Goal: Register for event/course

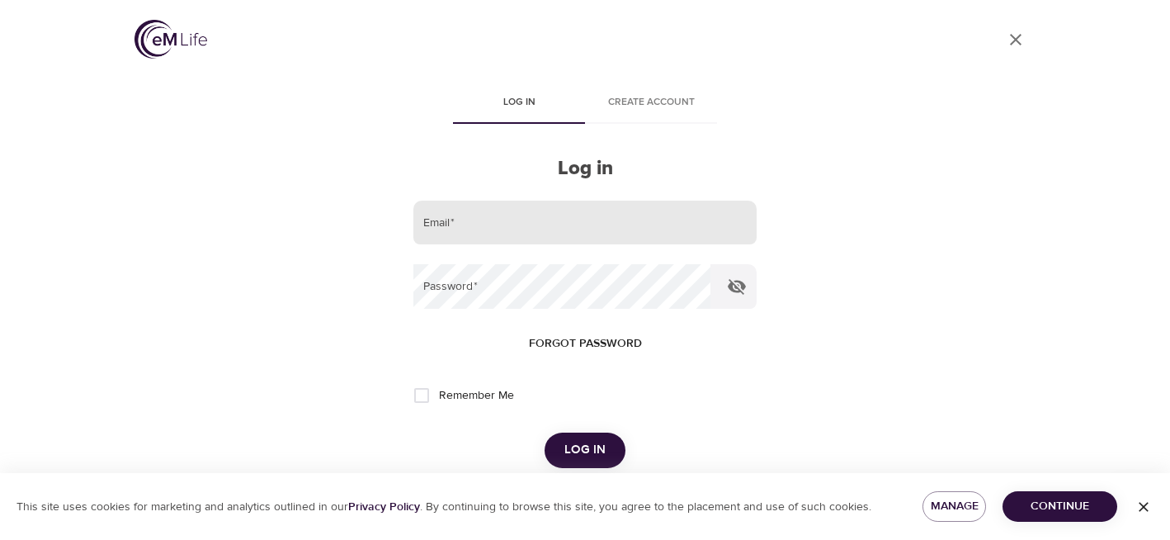
click at [484, 218] on input "email" at bounding box center [584, 222] width 343 height 45
type input "mauraharris12@gmail.com"
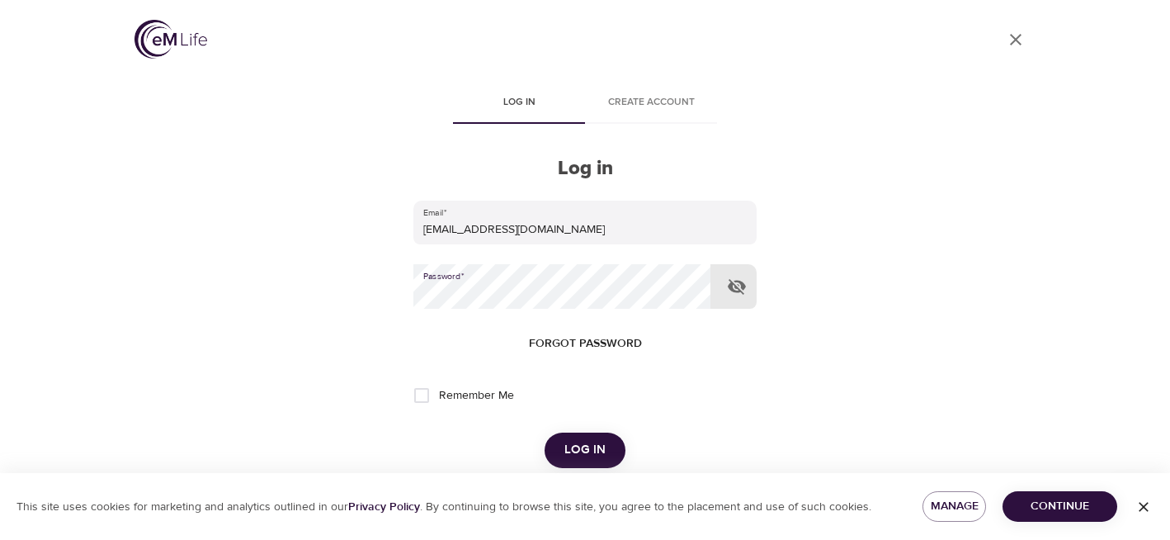
click at [545, 432] on button "Log in" at bounding box center [585, 449] width 81 height 35
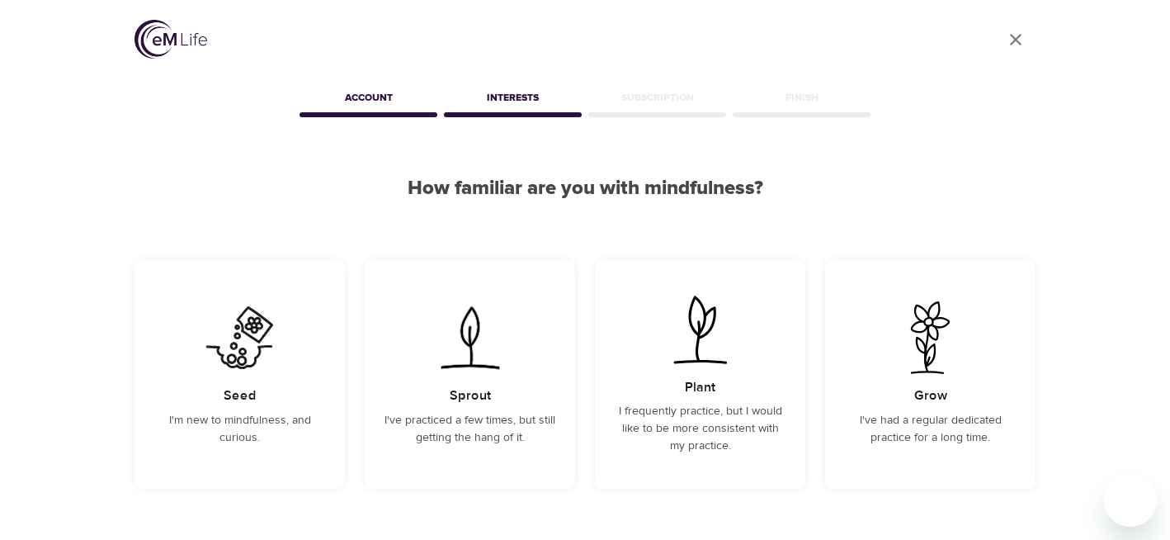
click at [352, 108] on div "Account" at bounding box center [368, 100] width 144 height 33
click at [1015, 41] on icon "User Profile" at bounding box center [1016, 40] width 20 height 20
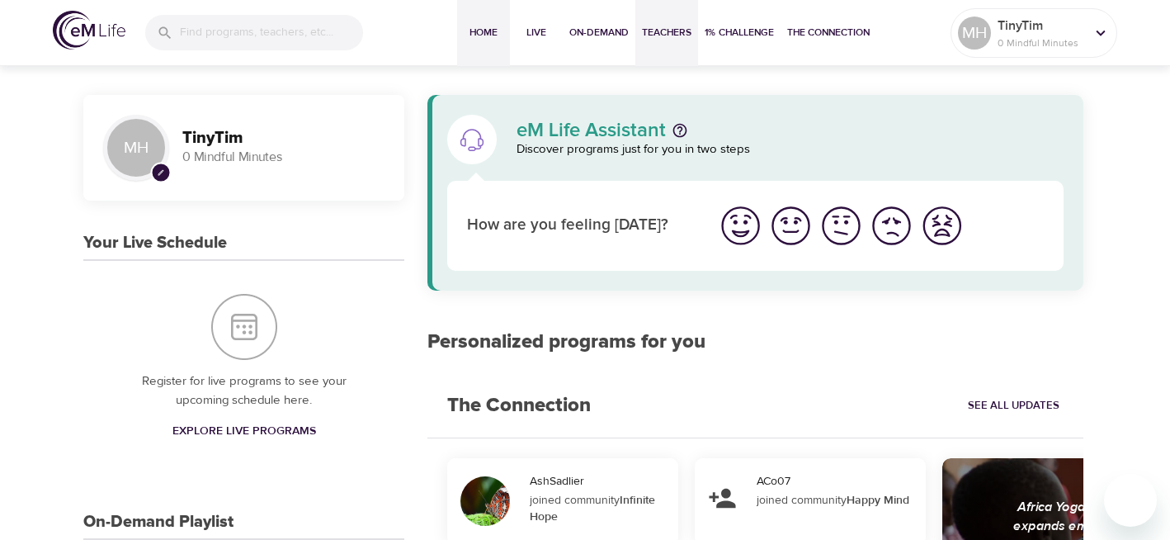
click at [670, 32] on span "Teachers" at bounding box center [667, 32] width 50 height 17
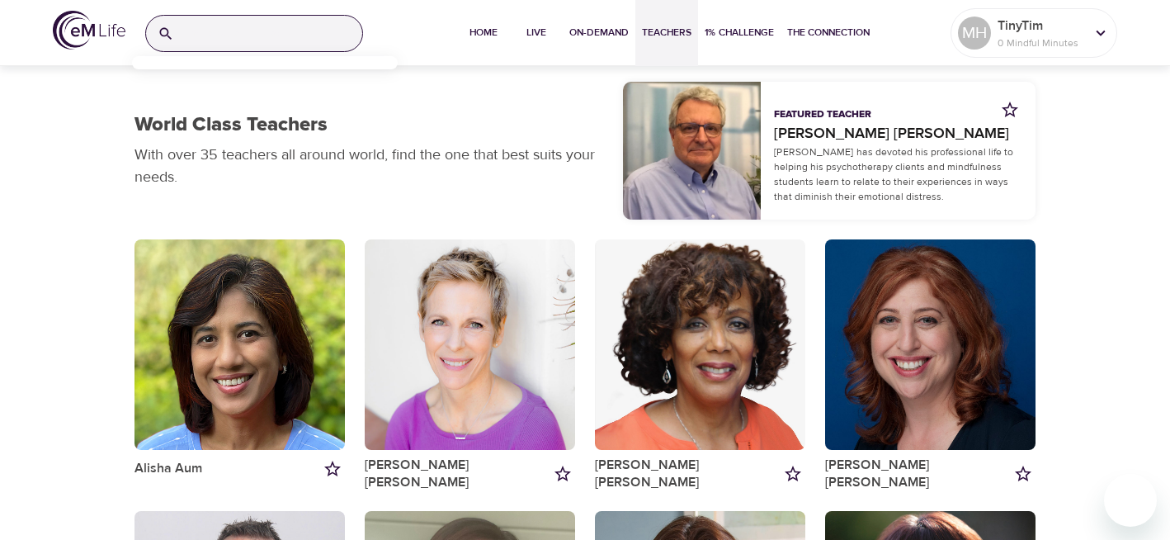
click at [242, 31] on input "search" at bounding box center [272, 33] width 182 height 35
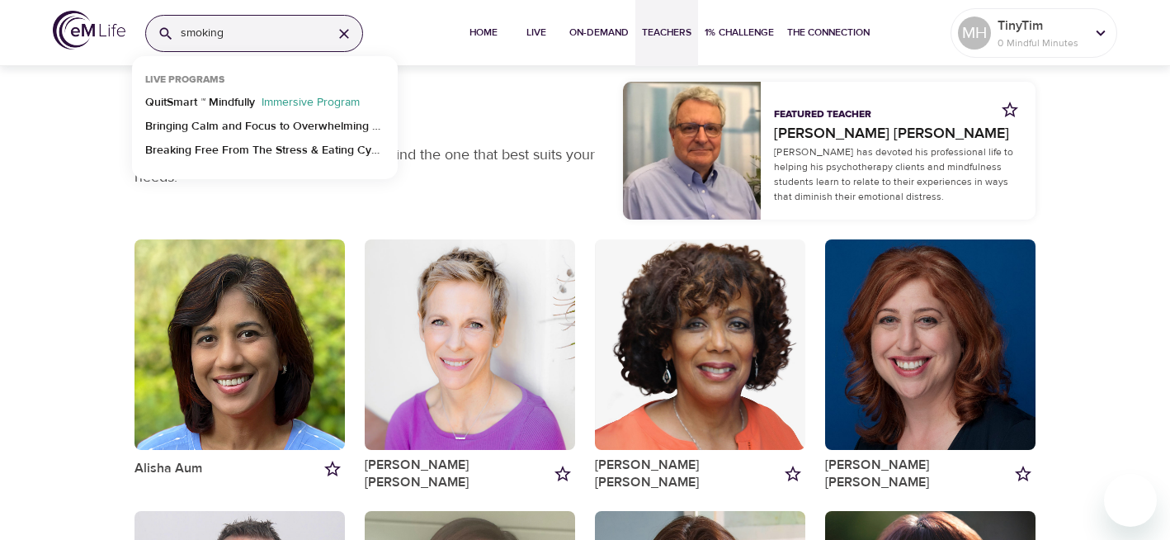
type input "smoking"
click at [245, 101] on p "QuitSmart ™ Mindfully" at bounding box center [200, 106] width 110 height 24
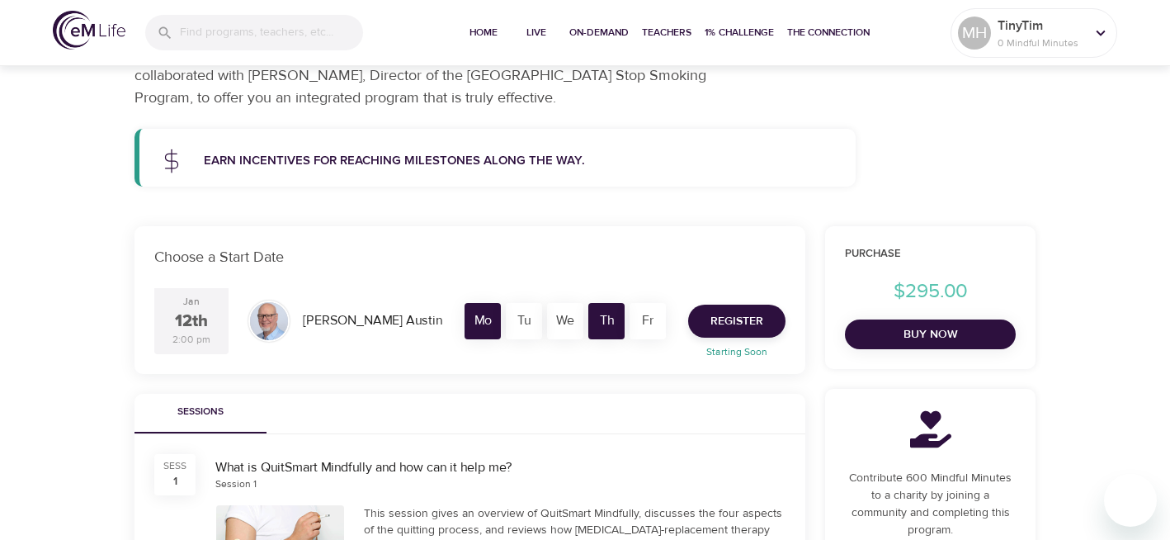
scroll to position [198, 0]
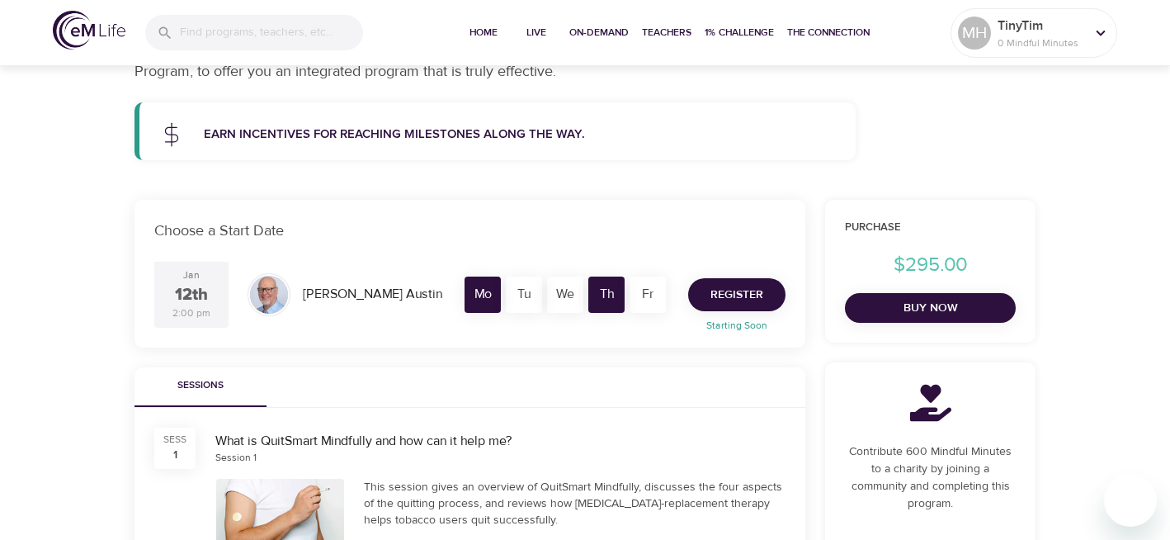
click at [757, 296] on span "Register" at bounding box center [736, 295] width 53 height 21
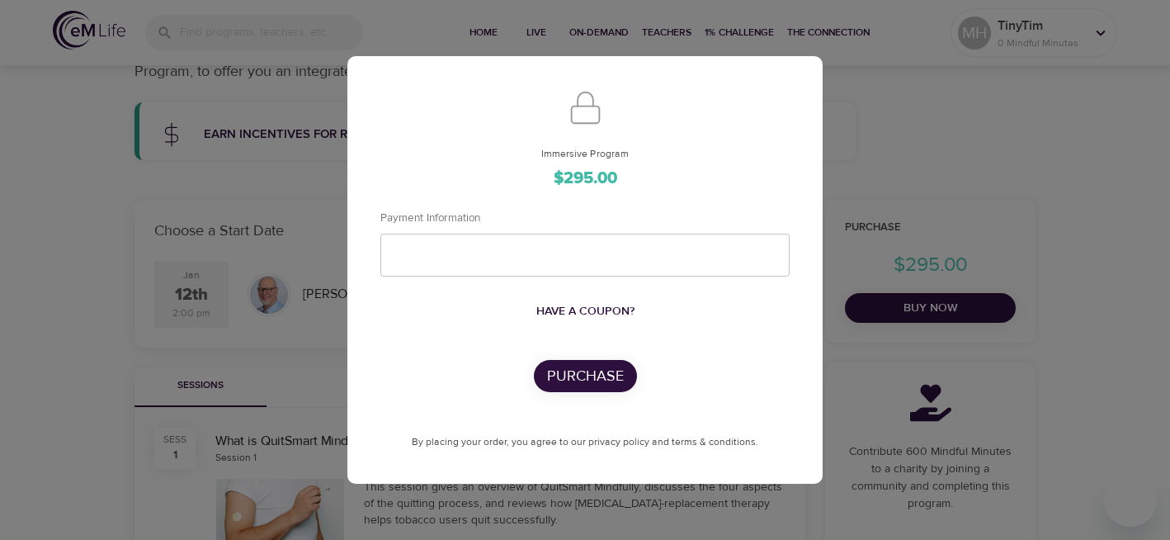
click at [549, 247] on div at bounding box center [584, 254] width 409 height 43
click at [512, 264] on div at bounding box center [584, 254] width 409 height 43
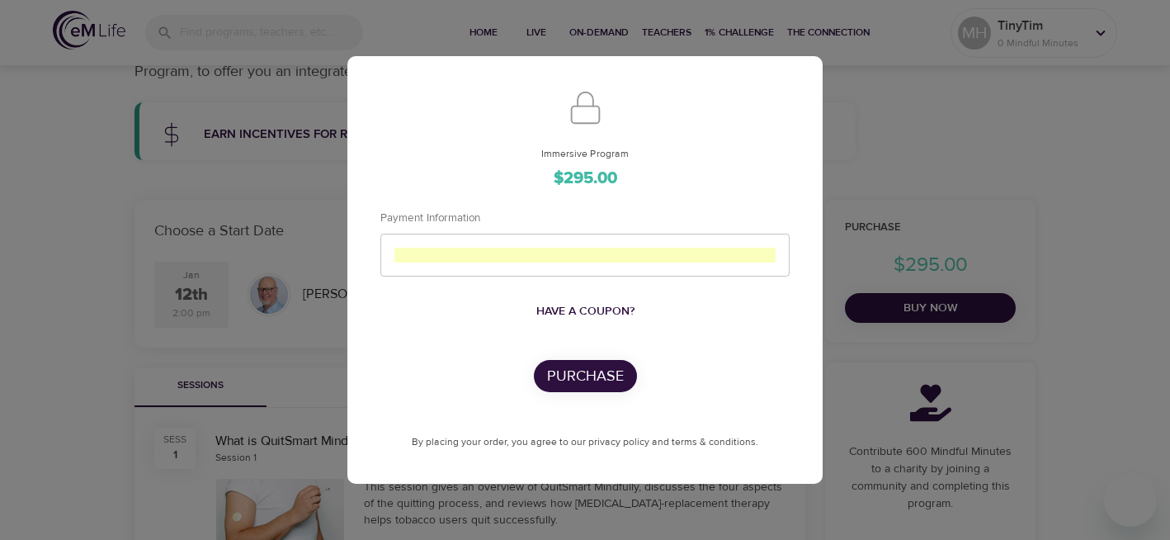
click at [571, 375] on p "Purchase" at bounding box center [585, 376] width 77 height 22
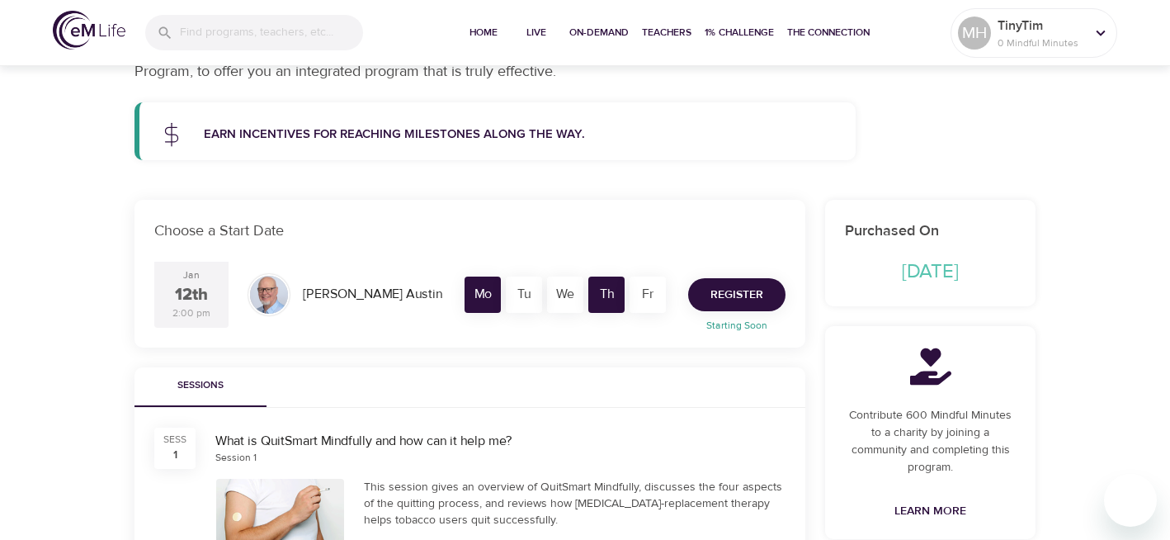
click at [717, 289] on span "Register" at bounding box center [736, 295] width 53 height 21
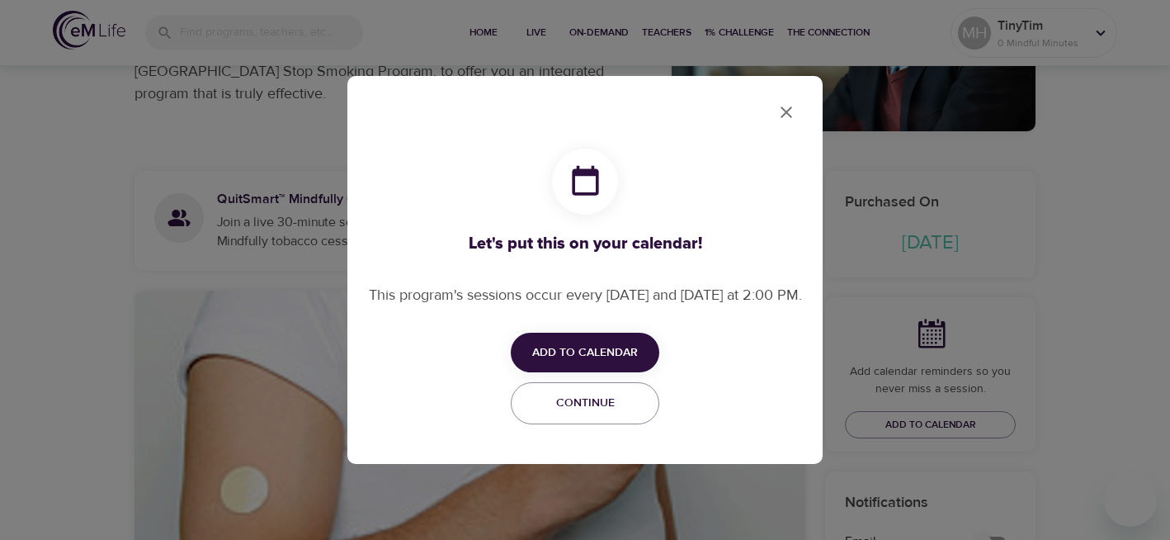
checkbox input "true"
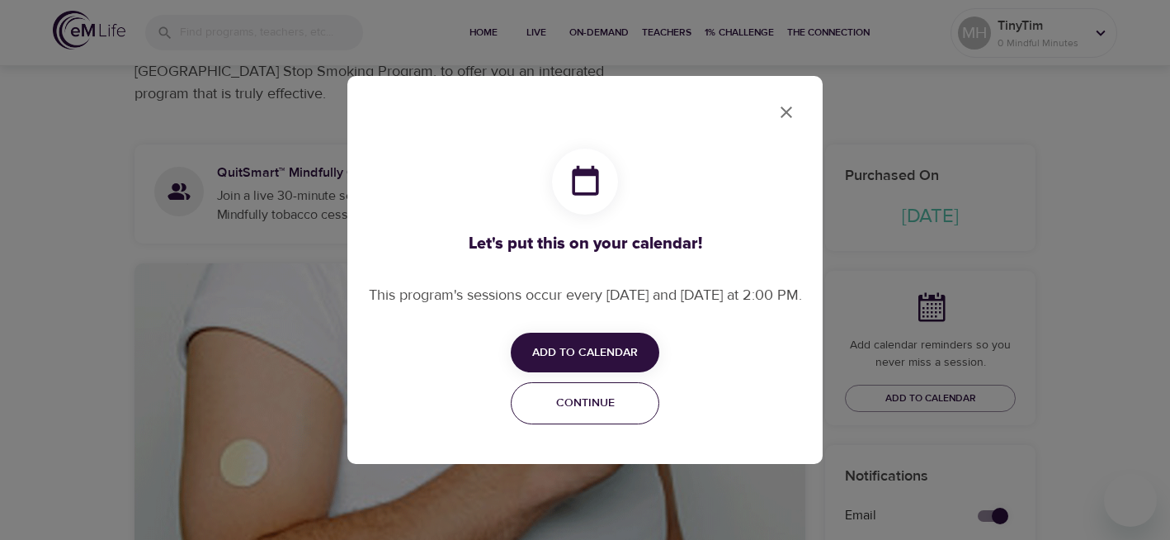
click at [618, 413] on span "Continue" at bounding box center [584, 403] width 127 height 21
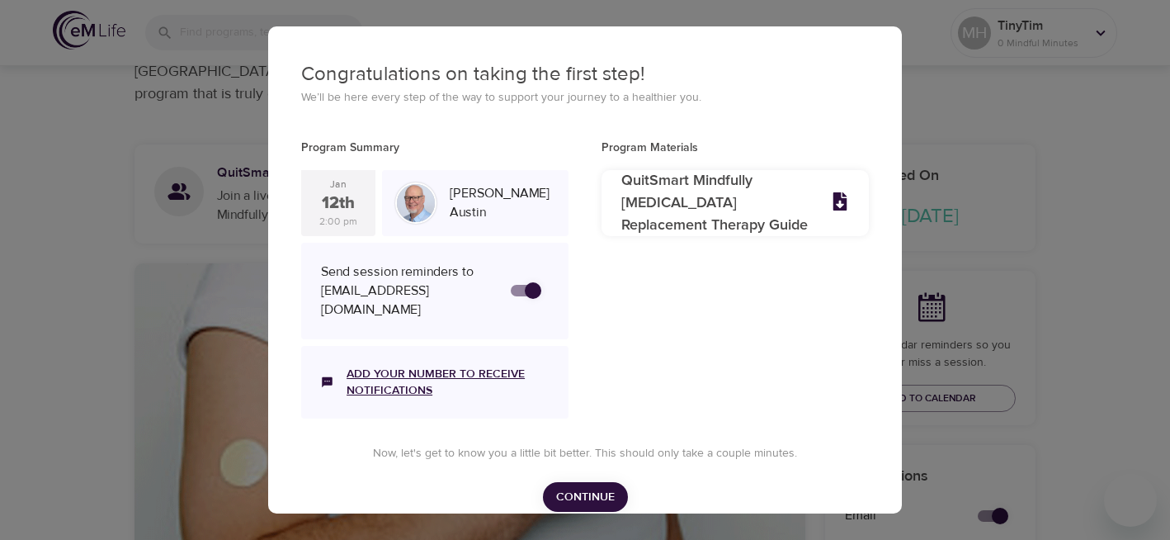
click at [479, 369] on link "Add your number to receive notifications" at bounding box center [448, 381] width 202 height 33
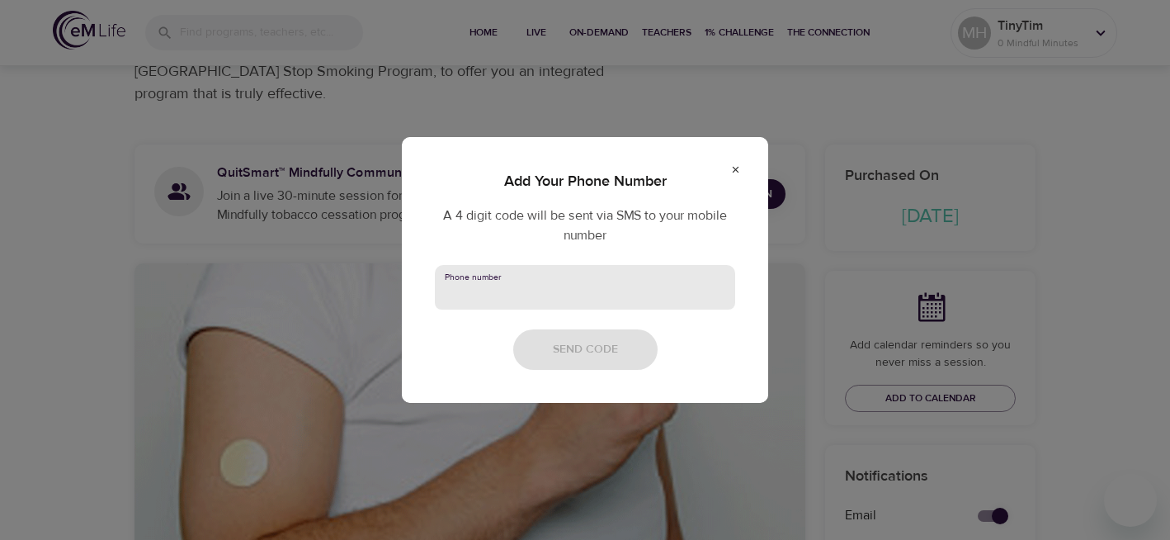
click at [495, 287] on input "text" at bounding box center [585, 287] width 300 height 45
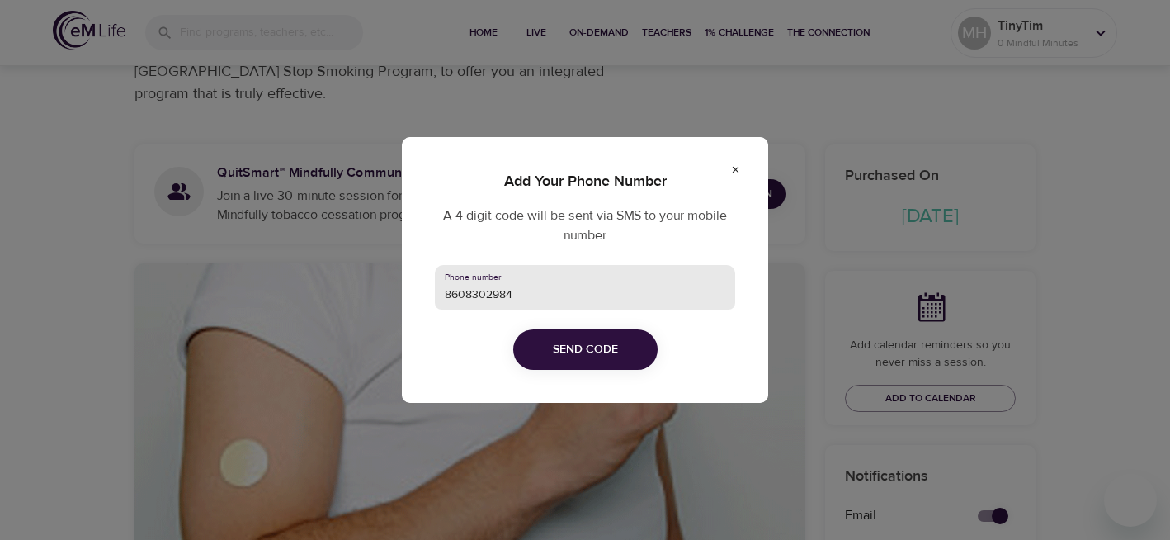
type input "8608302984"
click at [550, 354] on button "Send Code" at bounding box center [585, 349] width 144 height 40
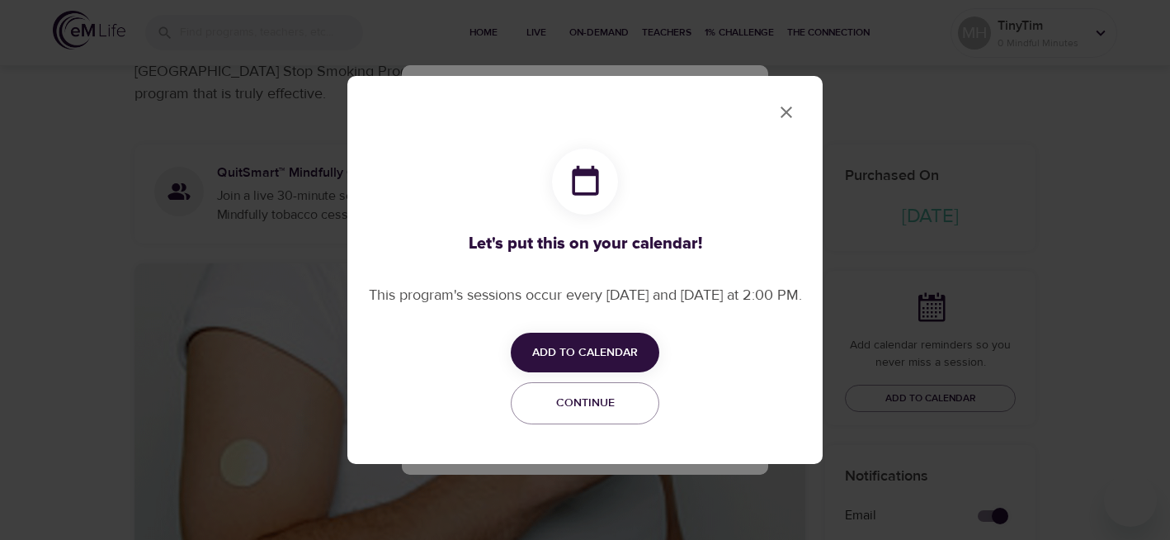
click at [556, 357] on span "Add to Calendar" at bounding box center [585, 352] width 106 height 21
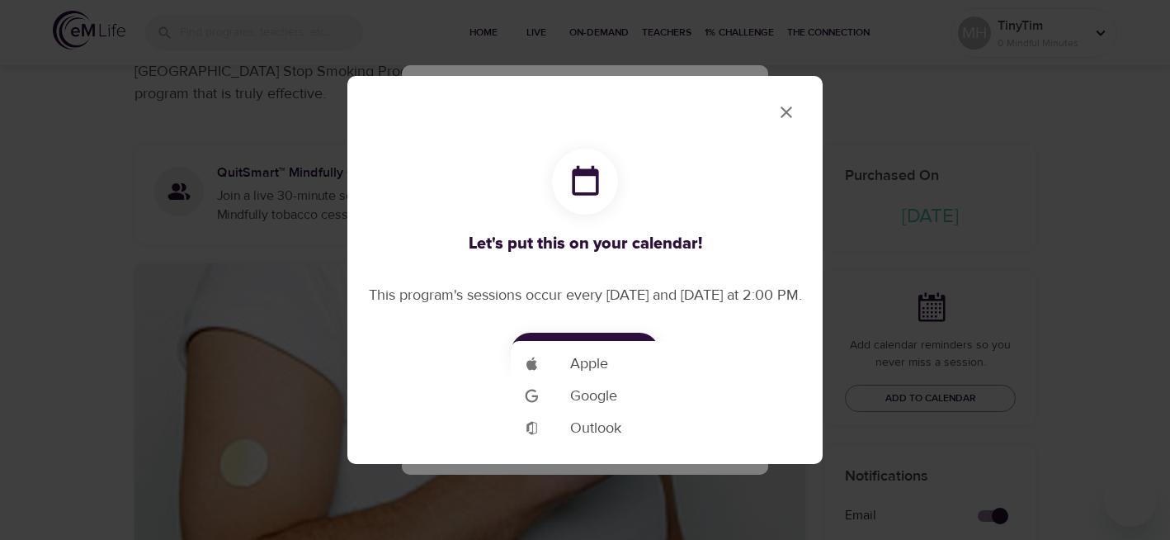
click at [576, 386] on span "Google" at bounding box center [593, 395] width 47 height 22
click at [785, 108] on div at bounding box center [585, 270] width 1170 height 540
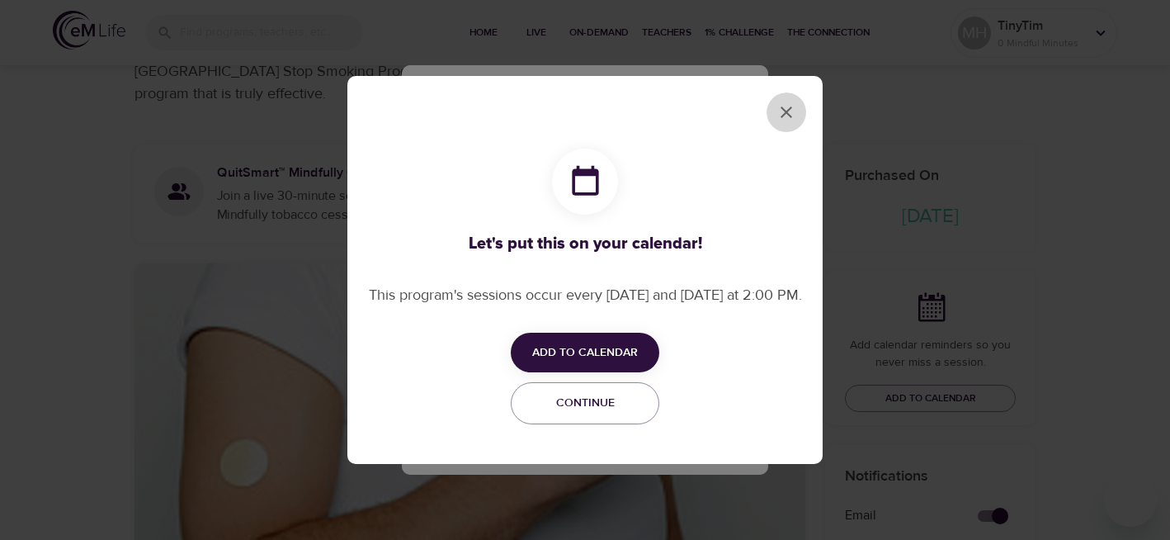
click at [785, 108] on icon "close" at bounding box center [786, 112] width 20 height 20
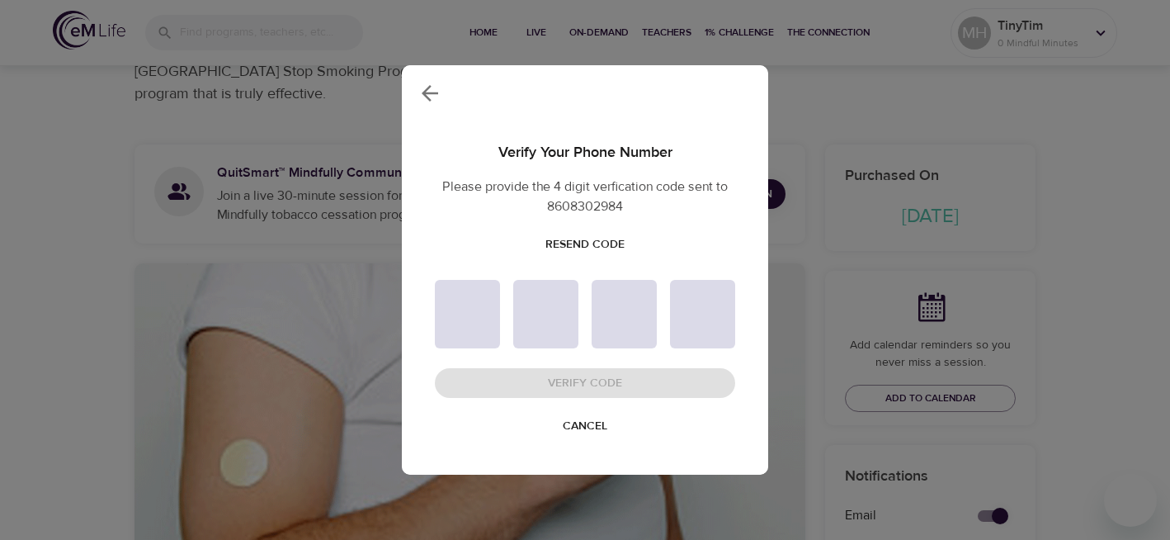
click at [612, 238] on span "Resend Code" at bounding box center [584, 244] width 79 height 21
click at [595, 420] on span "Cancel" at bounding box center [585, 426] width 45 height 21
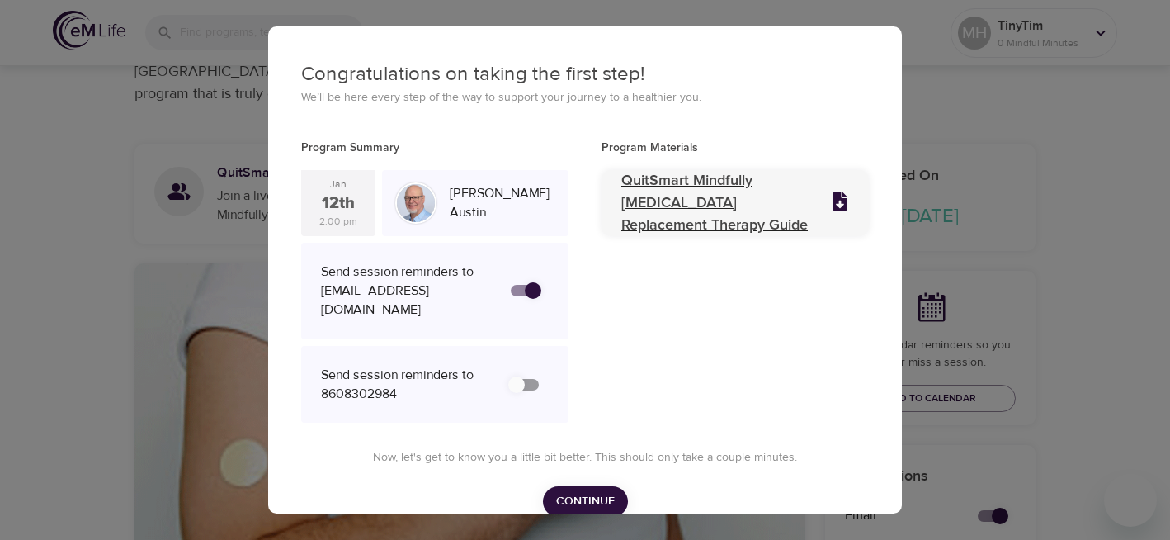
click at [839, 198] on icon at bounding box center [840, 201] width 14 height 18
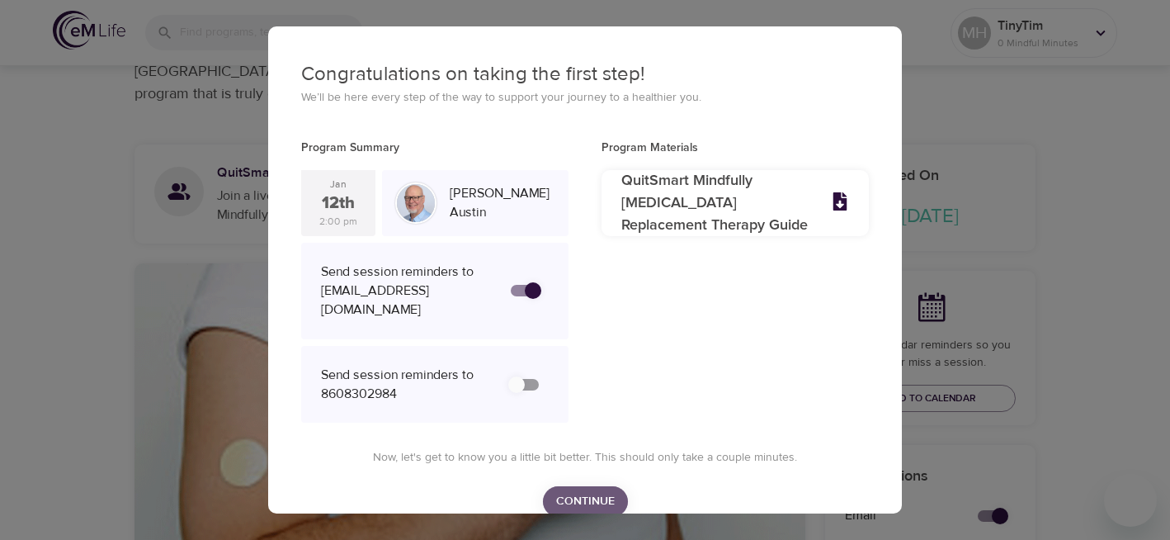
click at [596, 491] on span "Continue" at bounding box center [585, 501] width 59 height 21
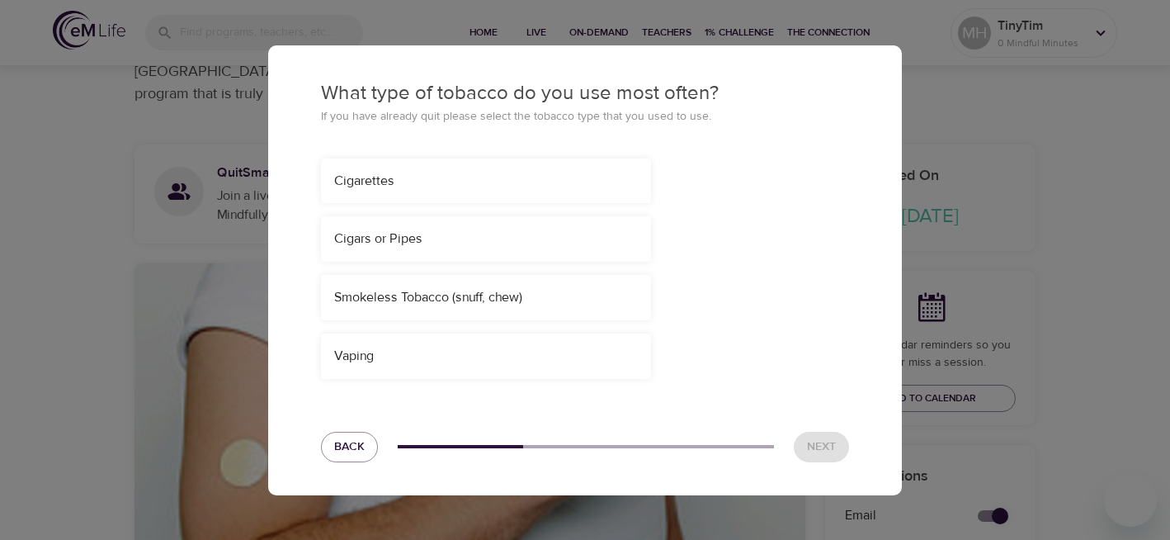
click at [484, 179] on div "Cigarettes" at bounding box center [486, 181] width 304 height 19
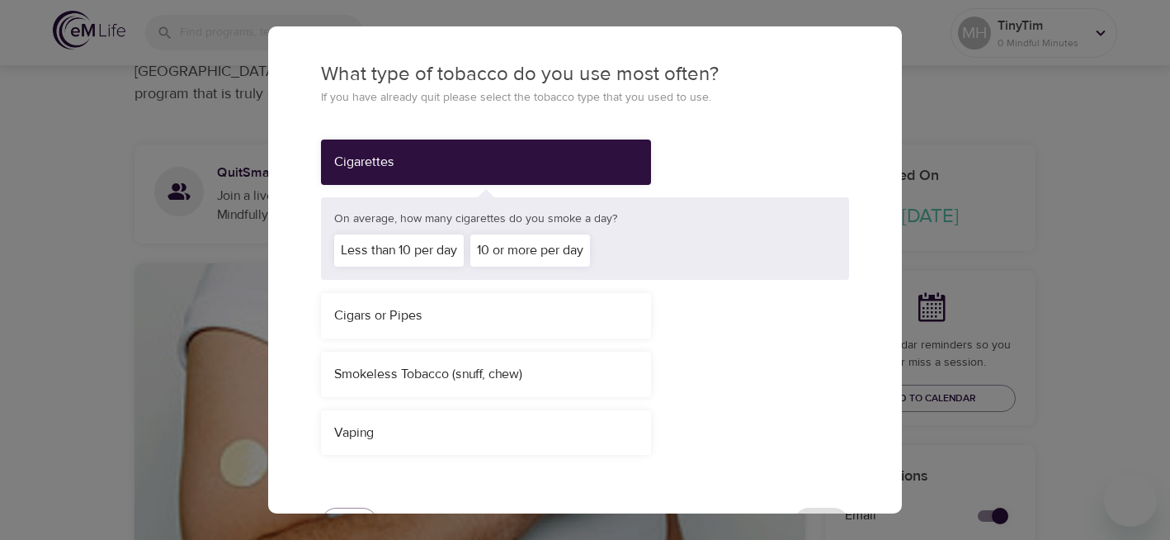
click at [506, 244] on div "10 or more per day" at bounding box center [530, 250] width 120 height 32
click at [743, 371] on div "Smokeless Tobacco (snuff, chew)" at bounding box center [585, 373] width 528 height 45
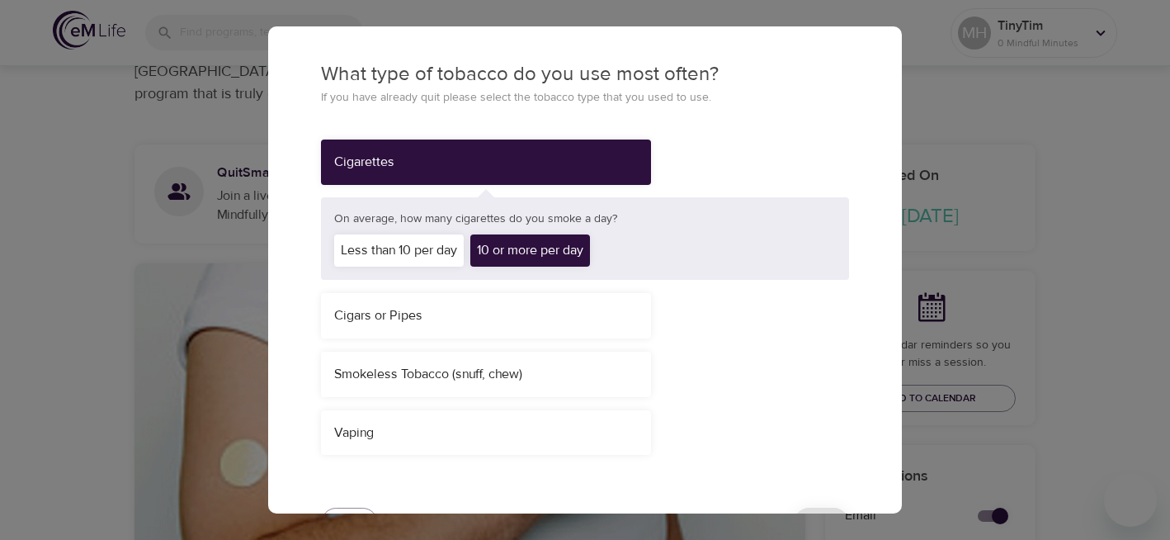
click at [686, 410] on div "Vaping" at bounding box center [585, 432] width 528 height 45
click at [347, 508] on button "Back" at bounding box center [349, 522] width 57 height 31
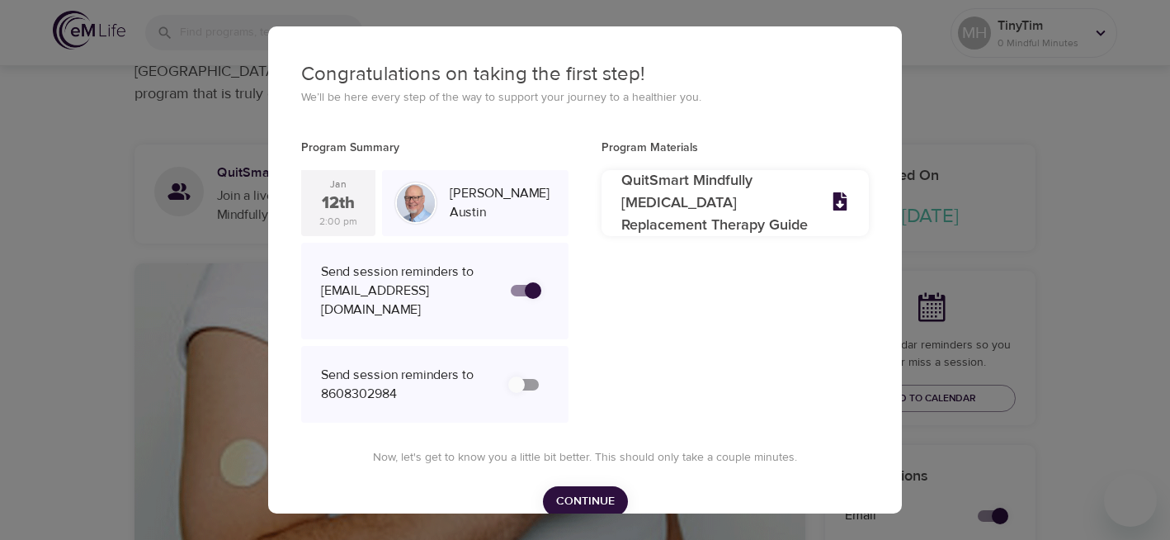
click at [578, 491] on span "Continue" at bounding box center [585, 501] width 59 height 21
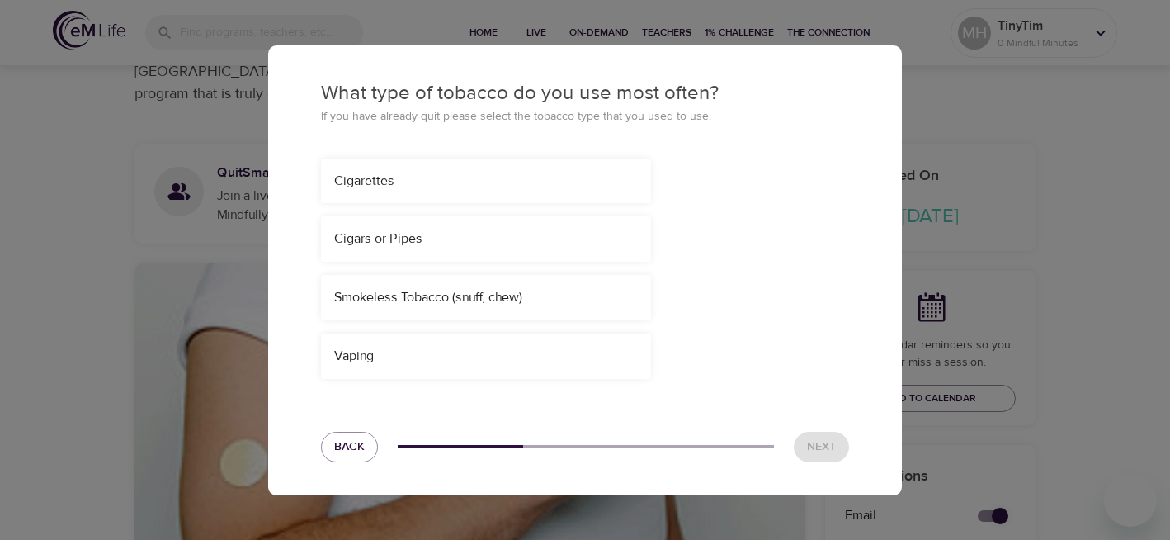
click at [481, 189] on div "Cigarettes" at bounding box center [486, 181] width 304 height 19
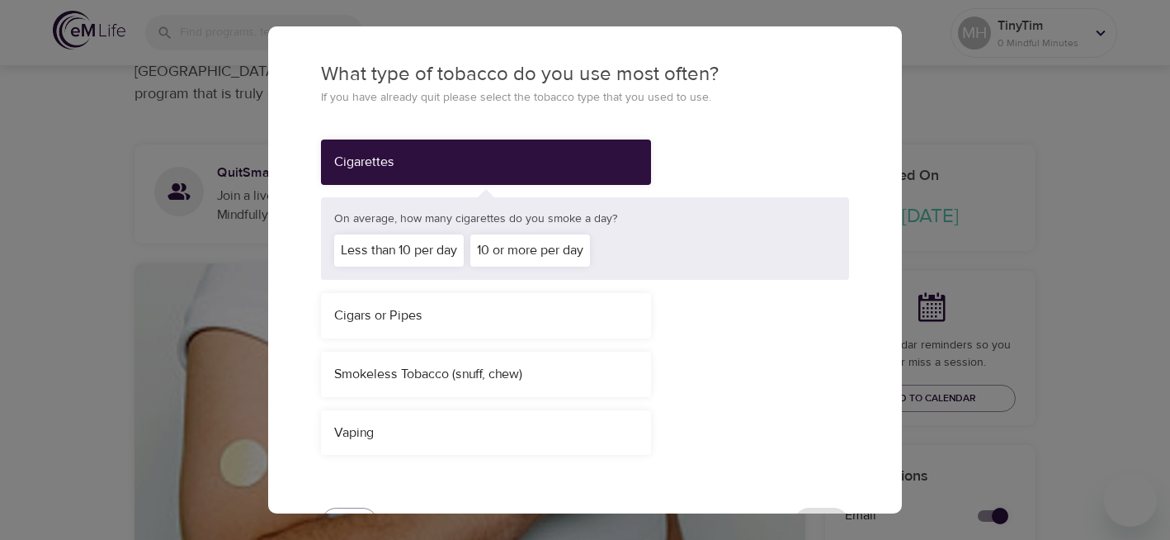
click at [511, 254] on div "10 or more per day" at bounding box center [530, 250] width 120 height 32
click at [720, 373] on div "Smokeless Tobacco (snuff, chew)" at bounding box center [585, 373] width 528 height 45
click at [715, 361] on div "Smokeless Tobacco (snuff, chew)" at bounding box center [585, 373] width 528 height 45
click at [714, 396] on div "Cigarettes On average, how many cigarettes do you smoke a day? Less than 10 per…" at bounding box center [585, 296] width 528 height 315
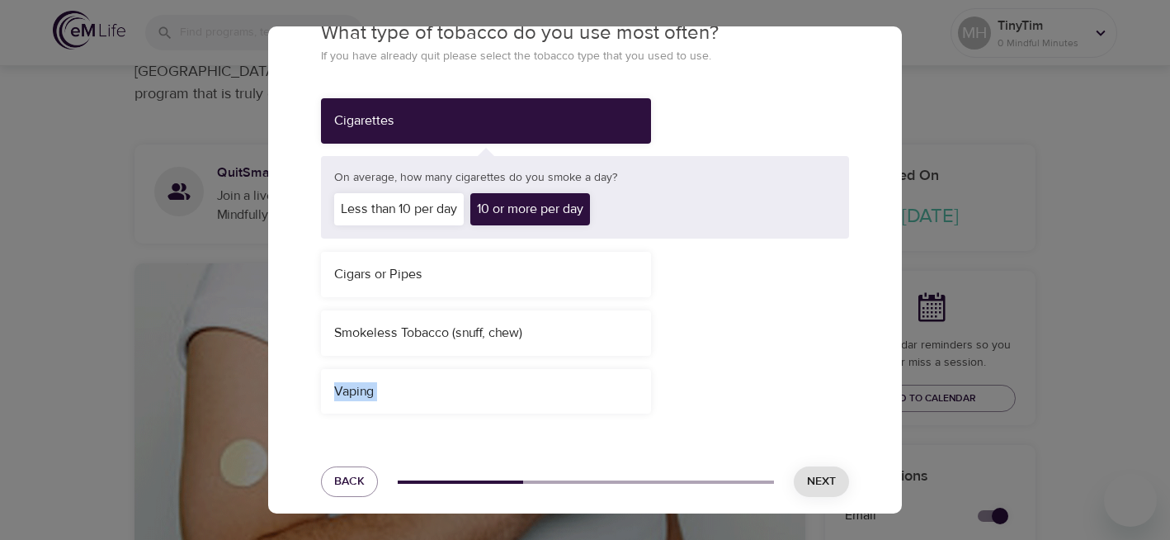
scroll to position [58, 0]
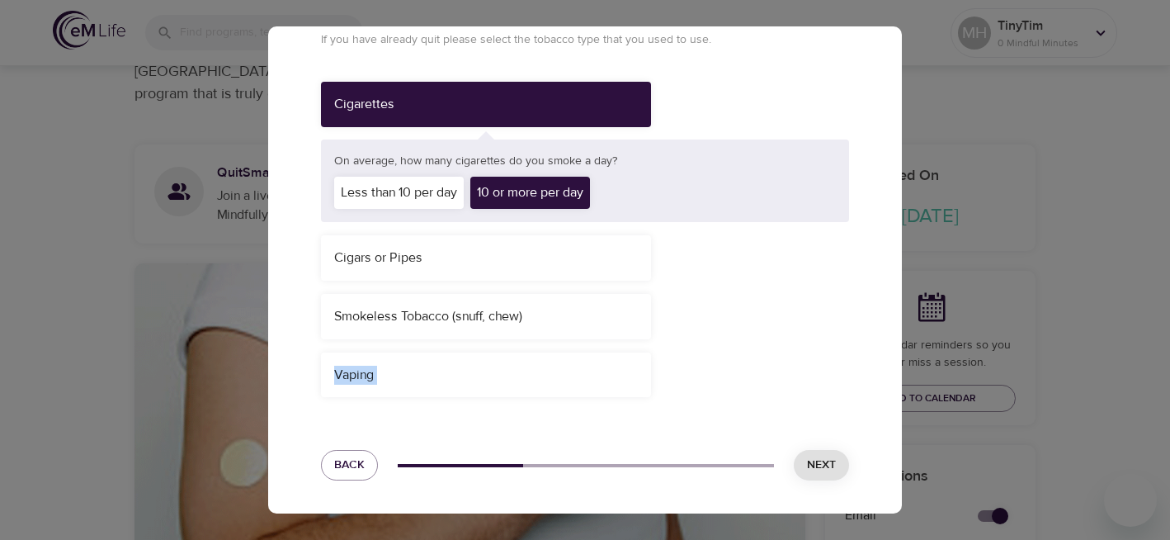
drag, startPoint x: 823, startPoint y: 391, endPoint x: 814, endPoint y: 508, distance: 117.4
click at [814, 508] on div "What type of tobacco do you use most often? If you have already quit please sel…" at bounding box center [585, 241] width 634 height 545
click at [804, 394] on div "Vaping" at bounding box center [585, 374] width 528 height 45
click at [820, 461] on span "Next" at bounding box center [821, 465] width 29 height 21
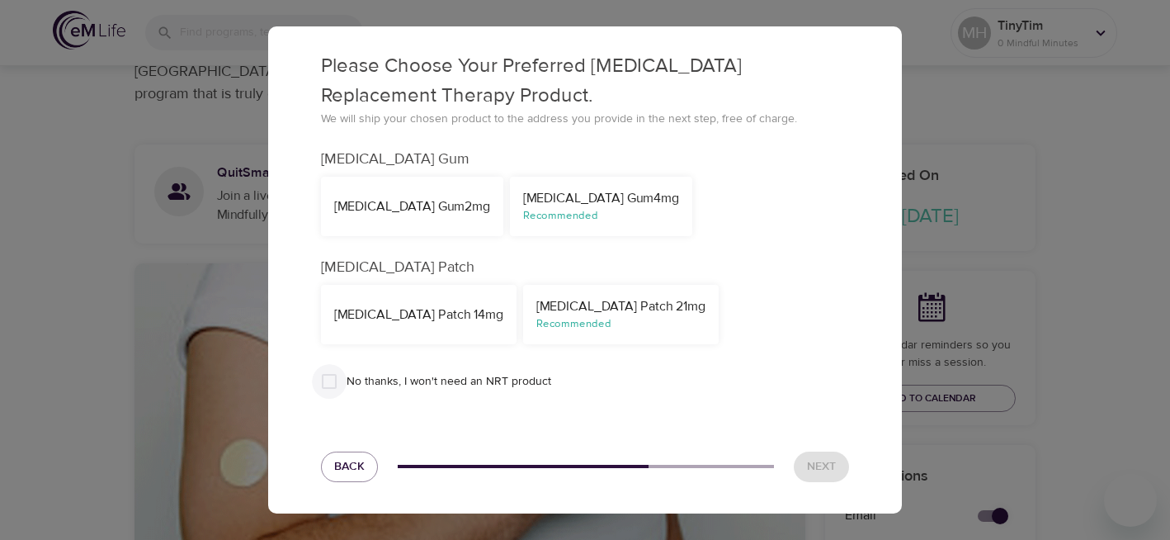
click at [332, 380] on input "No thanks, I won't need an NRT product" at bounding box center [329, 381] width 35 height 35
checkbox input "true"
click at [822, 461] on span "Next" at bounding box center [821, 466] width 29 height 21
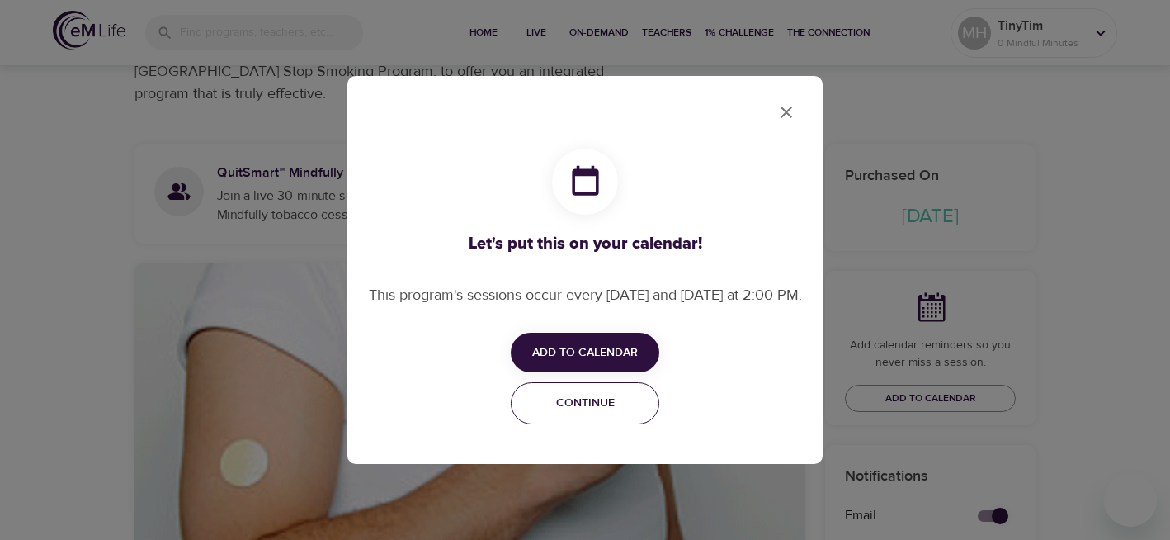
click at [638, 413] on span "Continue" at bounding box center [584, 403] width 127 height 21
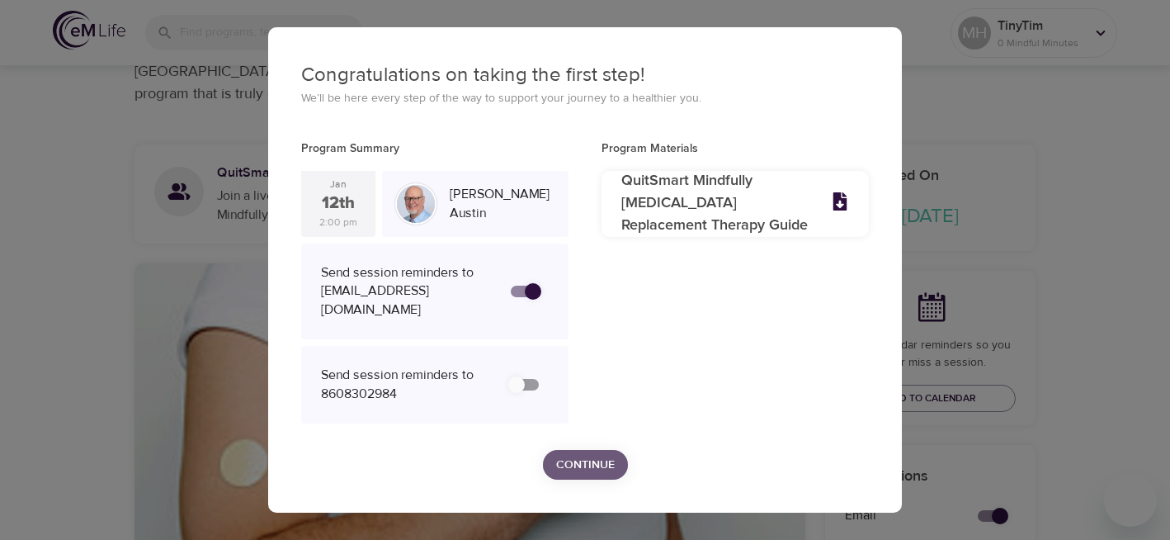
click at [602, 455] on span "Continue" at bounding box center [585, 465] width 59 height 21
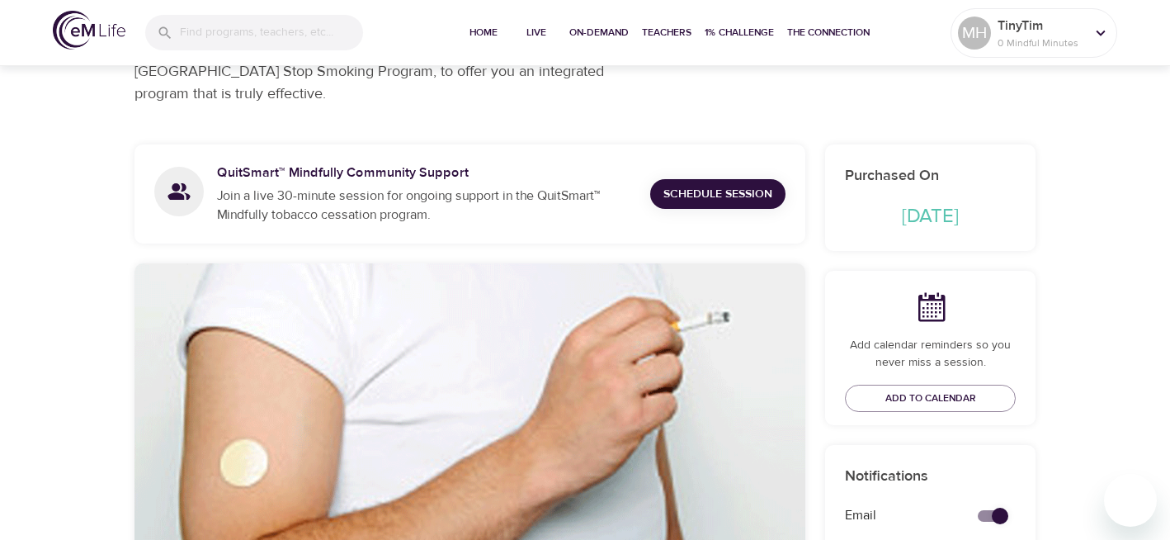
click at [1090, 380] on div "Live Programs QuitSmart ™ Mindfully QuitSmart ™ Mindfully Live Program 10 Sessi…" at bounding box center [585, 548] width 1170 height 1492
